Goal: Navigation & Orientation: Find specific page/section

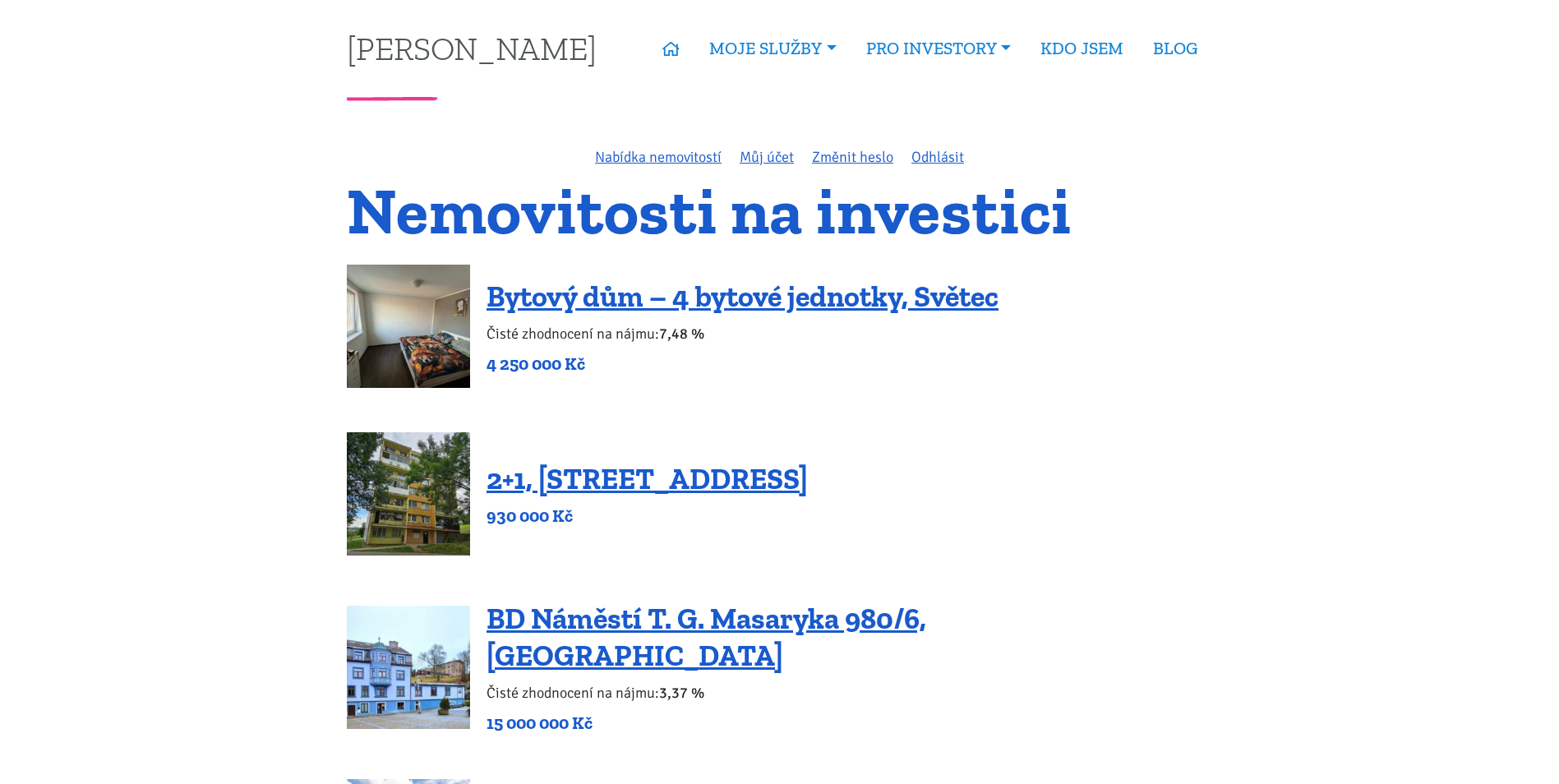
click at [666, 145] on div "Nabídka nemovitostí Můj účet Změnit heslo Odhlásit" at bounding box center [780, 157] width 888 height 23
click at [659, 159] on link "Nabídka nemovitostí" at bounding box center [658, 157] width 127 height 18
click at [764, 159] on link "Můj účet" at bounding box center [767, 157] width 54 height 18
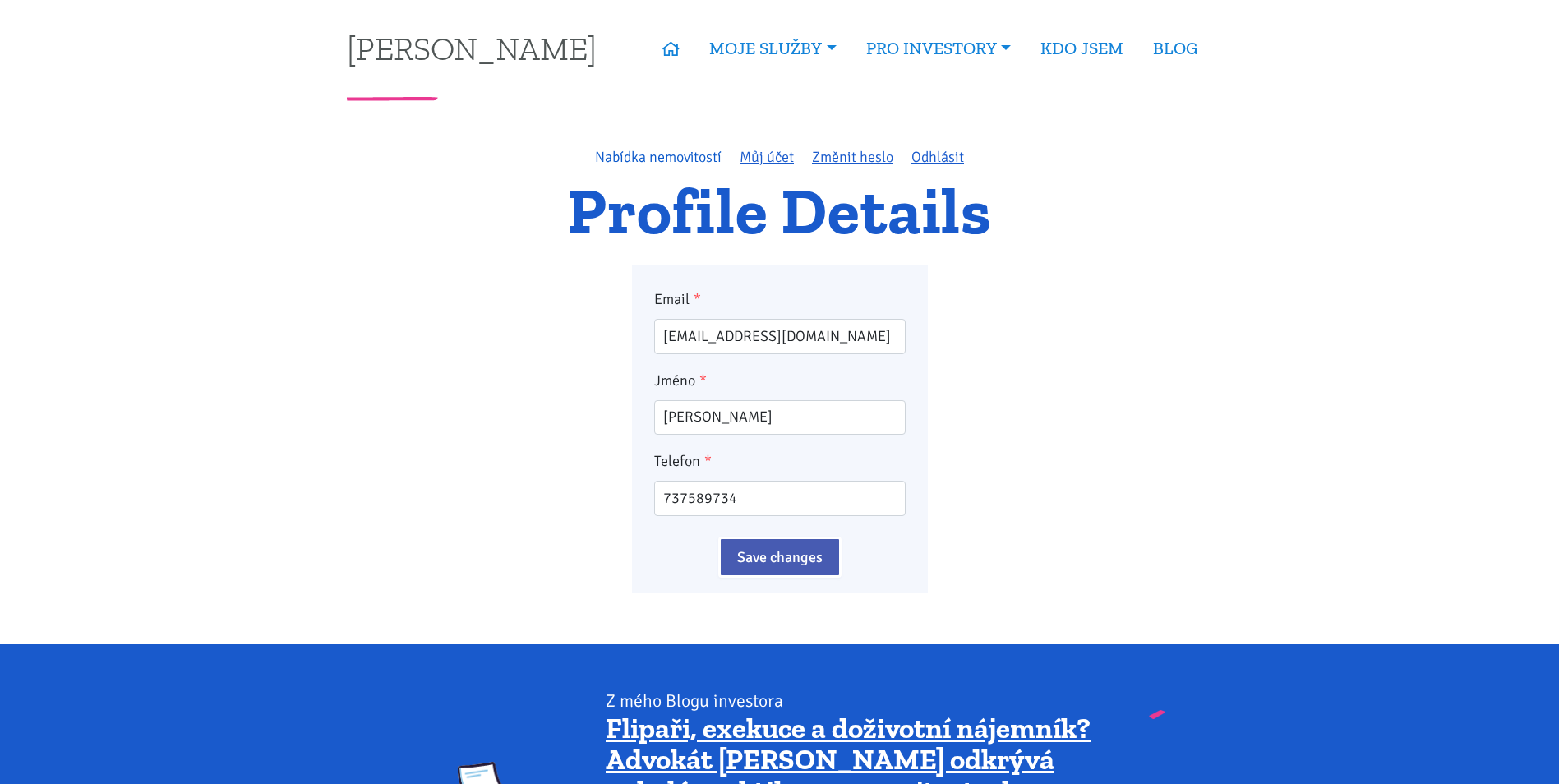
click at [672, 163] on link "Nabídka nemovitostí" at bounding box center [658, 157] width 127 height 18
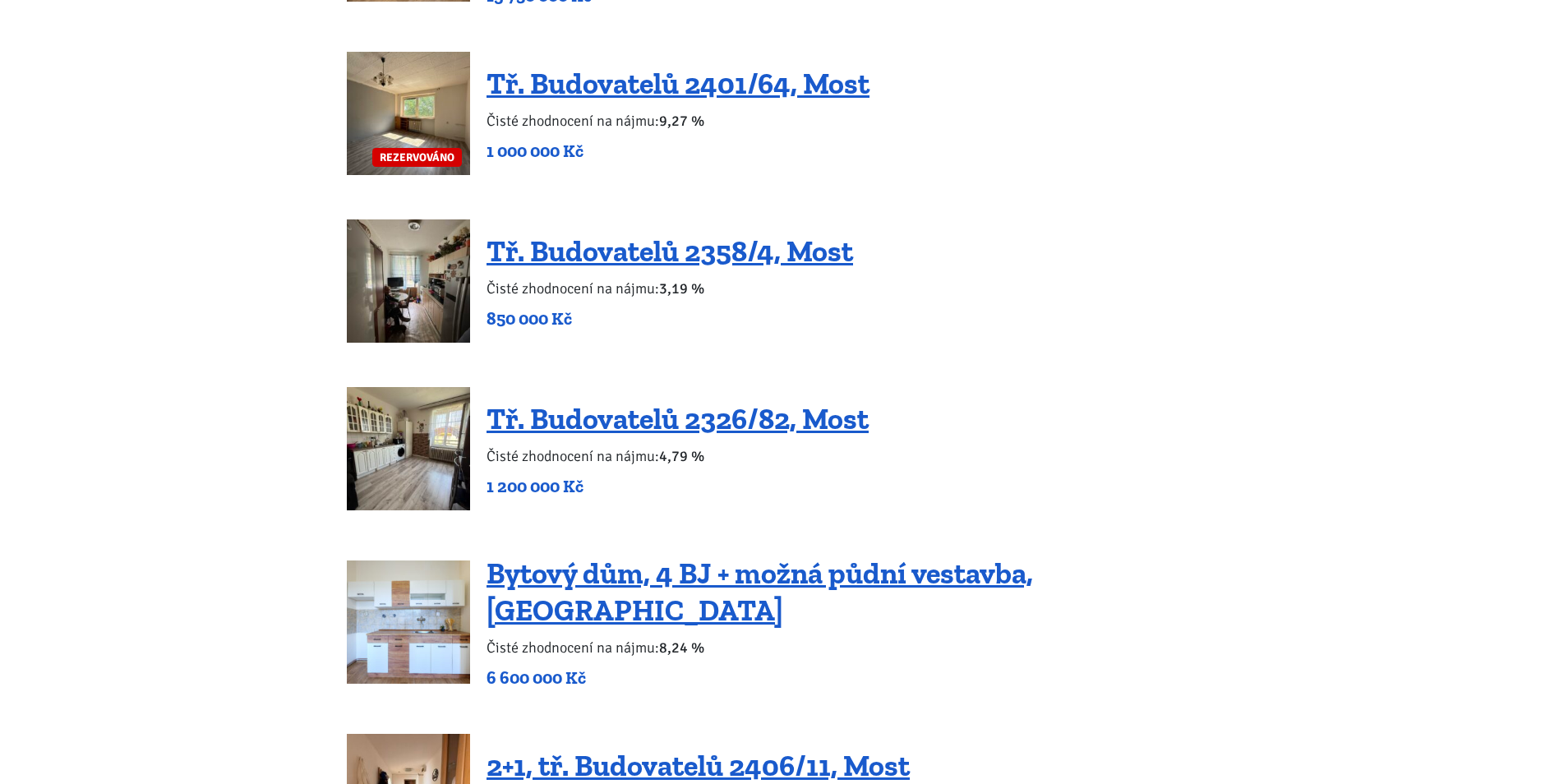
scroll to position [1890, 0]
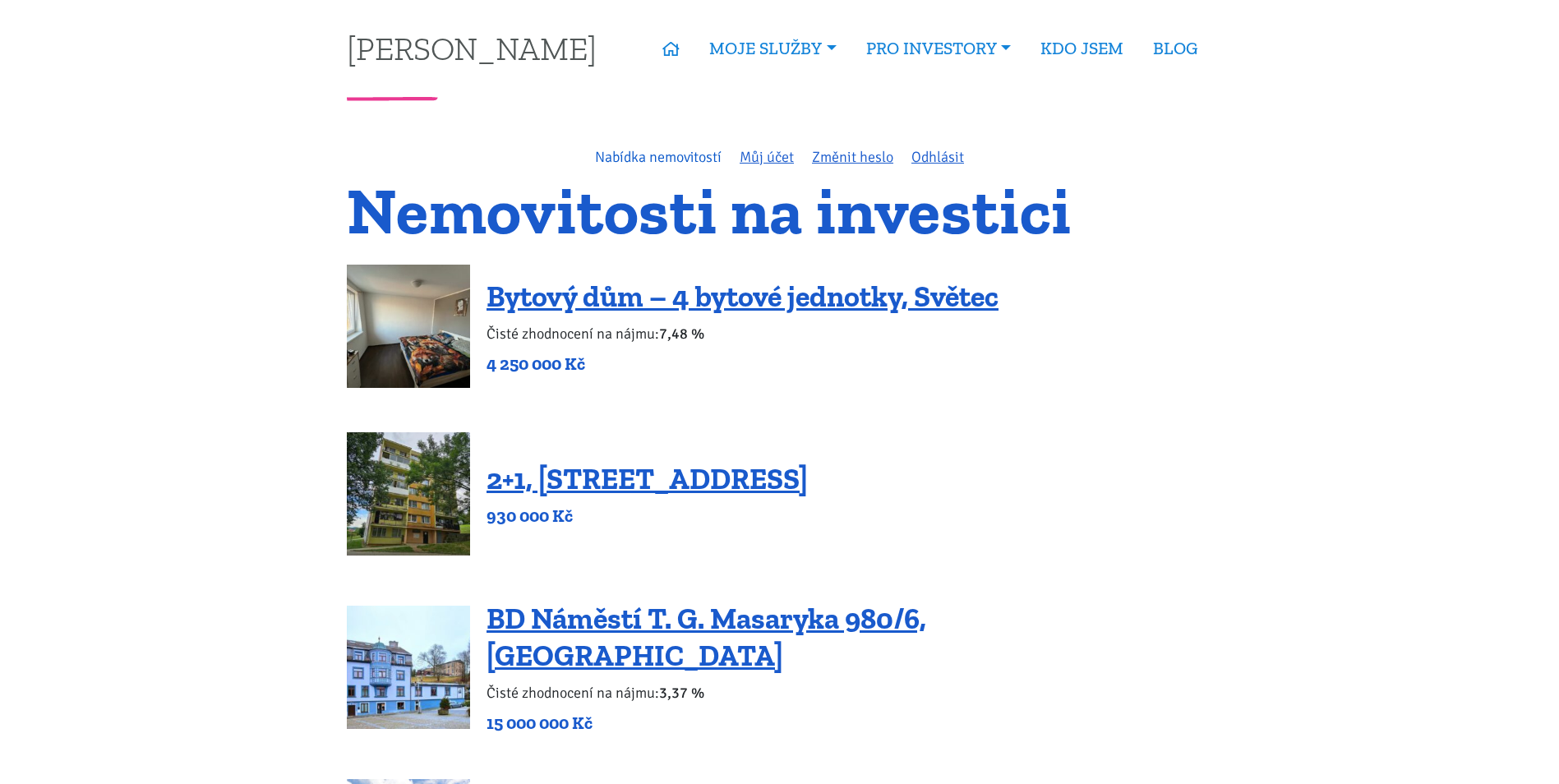
click at [677, 155] on link "Nabídka nemovitostí" at bounding box center [658, 157] width 127 height 18
click at [649, 156] on link "Nabídka nemovitostí" at bounding box center [658, 157] width 127 height 18
click at [651, 152] on link "Nabídka nemovitostí" at bounding box center [658, 157] width 127 height 18
click at [753, 166] on div "Nabídka nemovitostí Můj účet Změnit heslo Odhlásit" at bounding box center [780, 157] width 888 height 23
click at [760, 159] on link "Můj účet" at bounding box center [767, 157] width 54 height 18
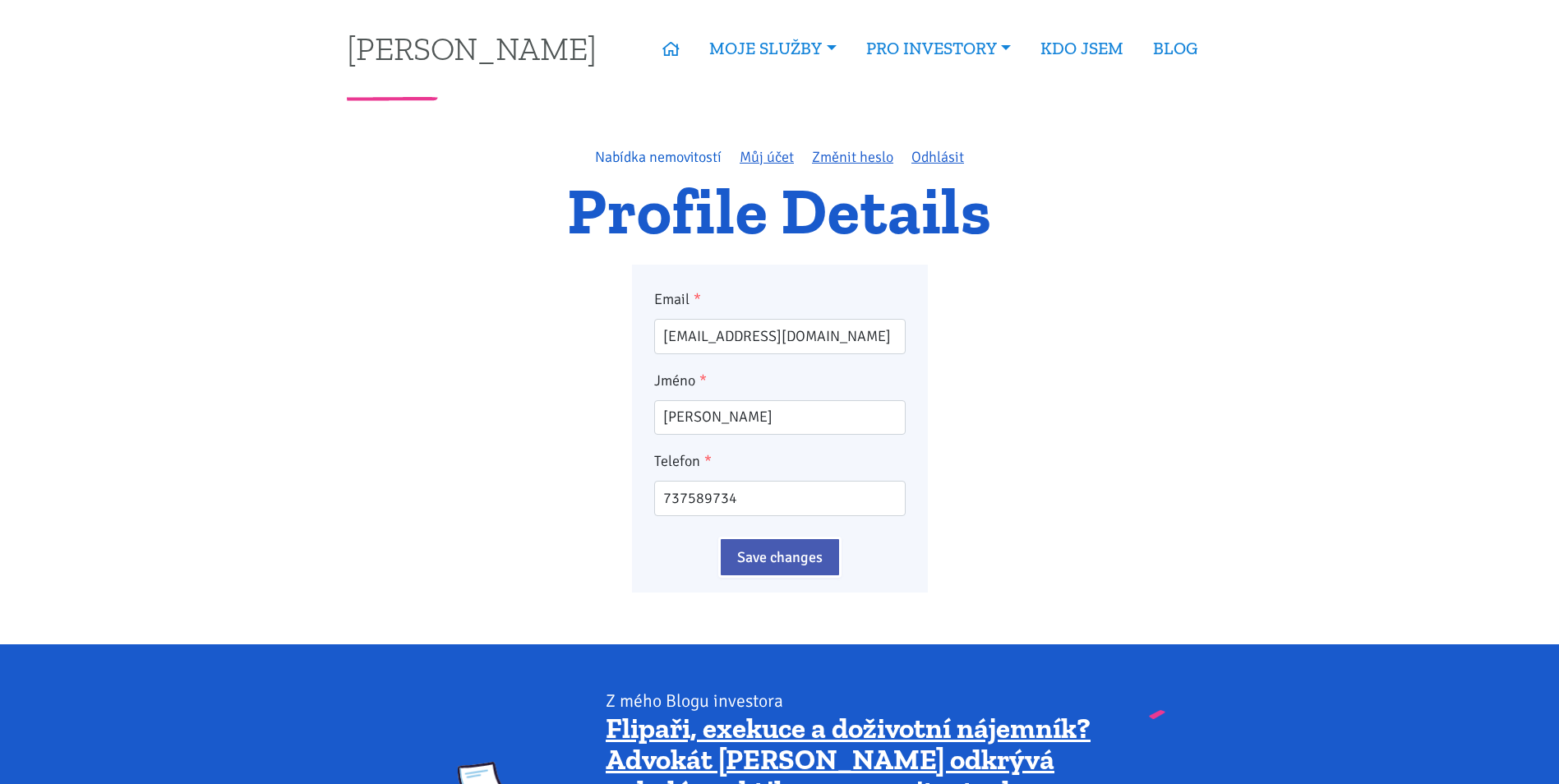
click at [690, 156] on link "Nabídka nemovitostí" at bounding box center [658, 157] width 127 height 18
